Goal: Task Accomplishment & Management: Manage account settings

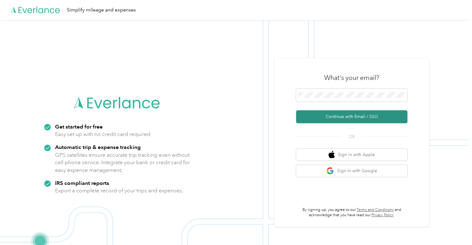
click at [347, 116] on button "Continue with Email / SSO" at bounding box center [351, 116] width 111 height 13
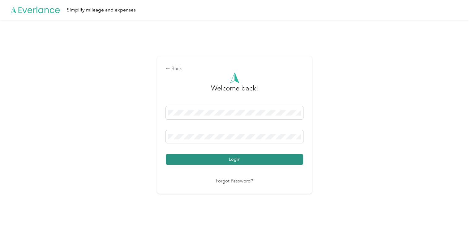
click at [218, 157] on button "Login" at bounding box center [234, 159] width 137 height 11
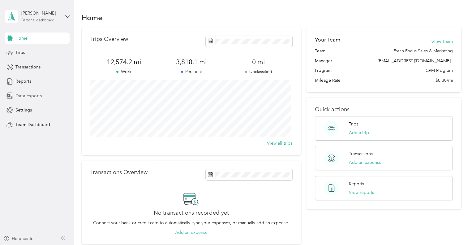
click at [32, 94] on span "Data exports" at bounding box center [28, 96] width 26 height 7
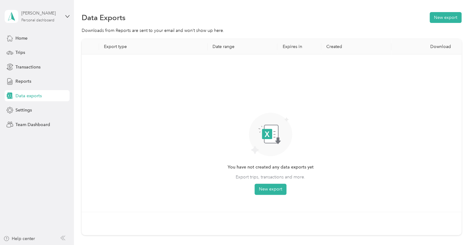
click at [41, 21] on div "Personal dashboard" at bounding box center [37, 21] width 33 height 4
click at [42, 50] on div "Team dashboard" at bounding box center [26, 51] width 33 height 7
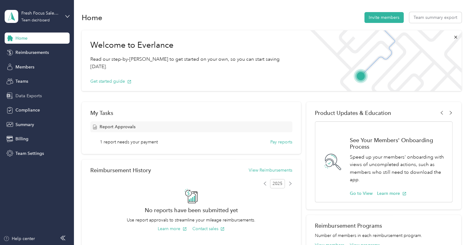
click at [27, 95] on span "Data Exports" at bounding box center [28, 96] width 26 height 7
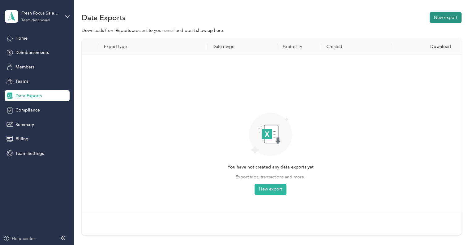
click at [442, 20] on button "New export" at bounding box center [446, 17] width 32 height 11
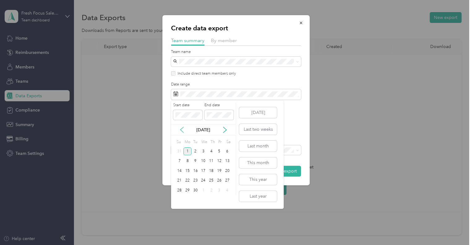
click at [184, 129] on icon at bounding box center [182, 130] width 6 height 6
click at [219, 149] on div "1" at bounding box center [219, 151] width 8 height 8
click at [179, 200] on div "31" at bounding box center [180, 200] width 8 height 8
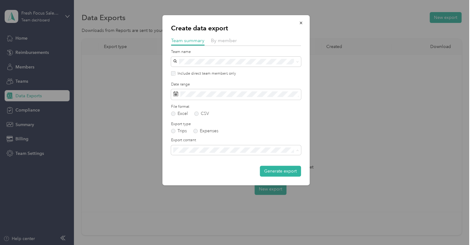
click at [227, 170] on div "Summary and full trips list" at bounding box center [236, 171] width 121 height 7
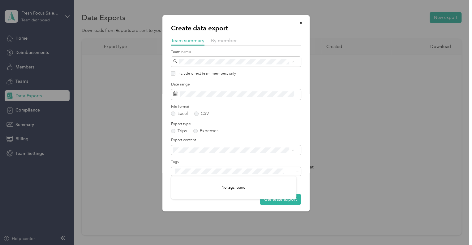
click at [249, 132] on div "Trips Expenses" at bounding box center [236, 131] width 130 height 4
click at [274, 199] on button "Generate export" at bounding box center [280, 199] width 41 height 11
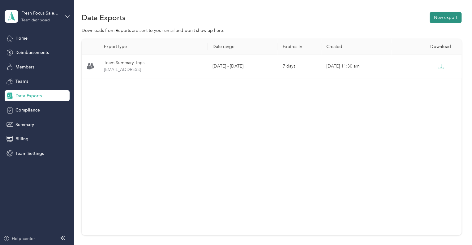
click at [436, 17] on button "New export" at bounding box center [446, 17] width 32 height 11
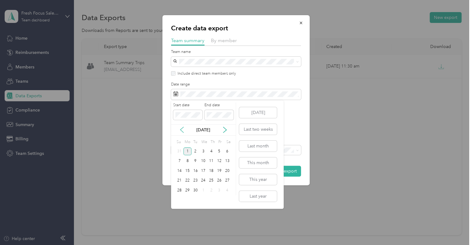
click at [183, 130] on icon at bounding box center [182, 130] width 6 height 6
click at [220, 150] on div "1" at bounding box center [219, 151] width 8 height 8
click at [180, 203] on div "31" at bounding box center [180, 200] width 8 height 8
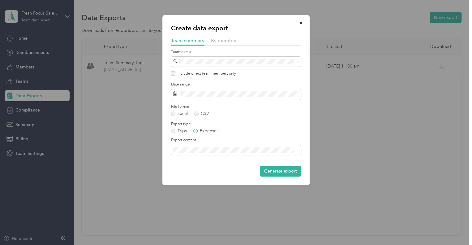
click at [198, 133] on label "Expenses" at bounding box center [206, 131] width 25 height 4
click at [203, 169] on span "Summary and full expenses list" at bounding box center [206, 171] width 60 height 5
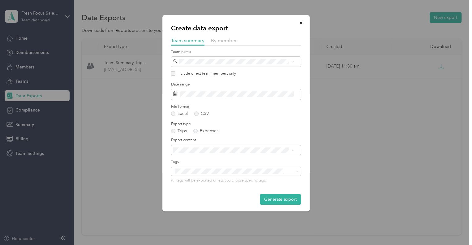
click at [260, 128] on div "Export type Trips Expenses" at bounding box center [236, 127] width 130 height 12
click at [271, 198] on button "Generate export" at bounding box center [280, 199] width 41 height 11
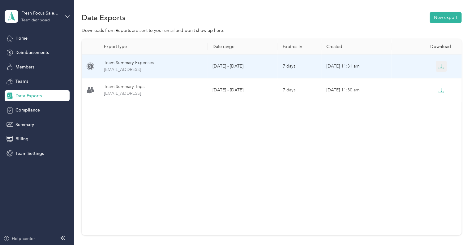
click at [443, 67] on button "button" at bounding box center [441, 66] width 11 height 11
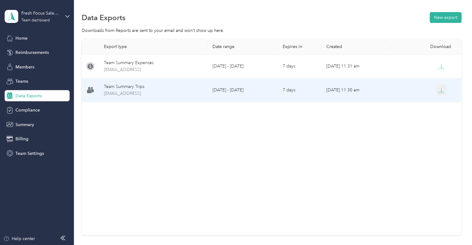
click at [439, 91] on icon "button" at bounding box center [442, 91] width 6 height 6
